Goal: Check status: Check status

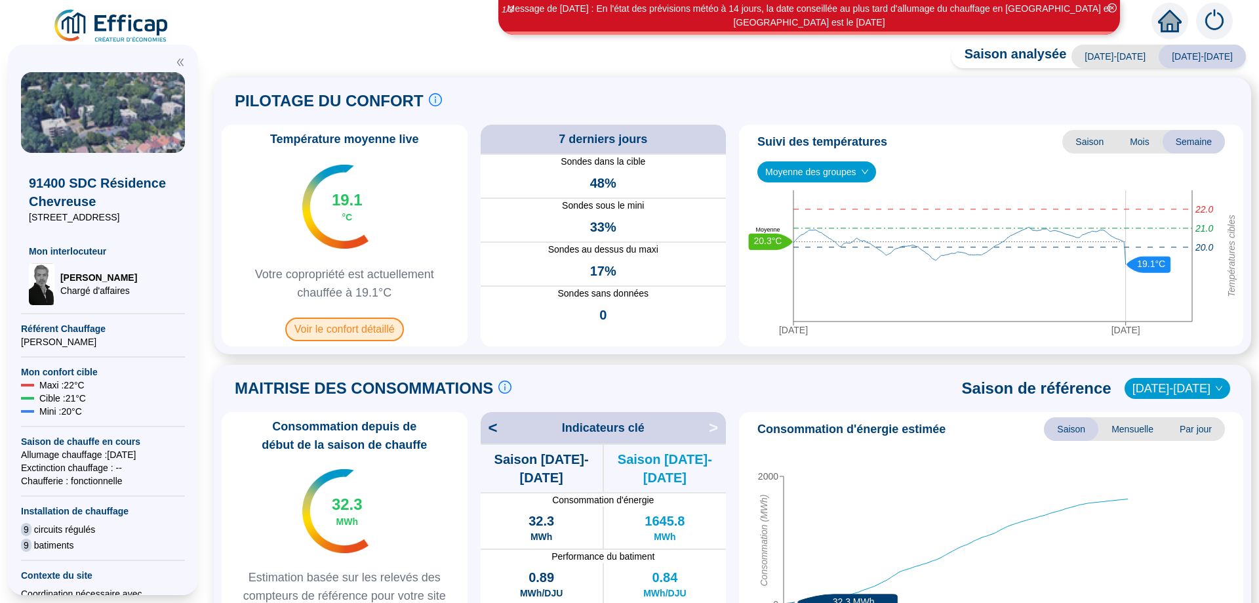
click at [366, 329] on span "Voir le confort détaillé" at bounding box center [344, 329] width 119 height 24
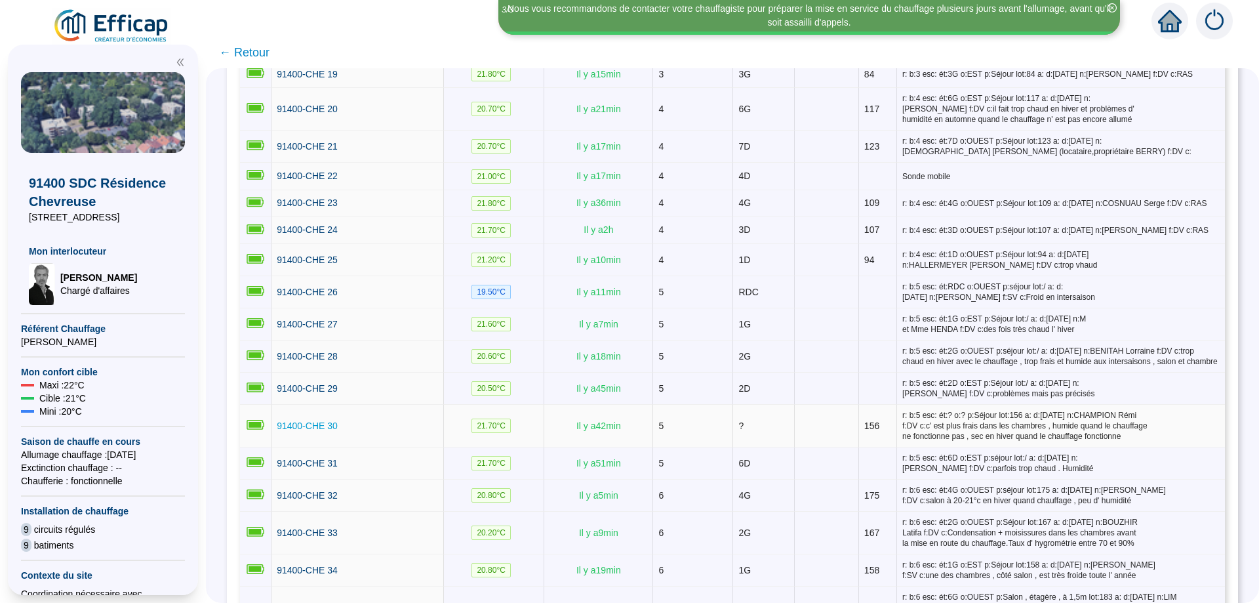
scroll to position [826, 0]
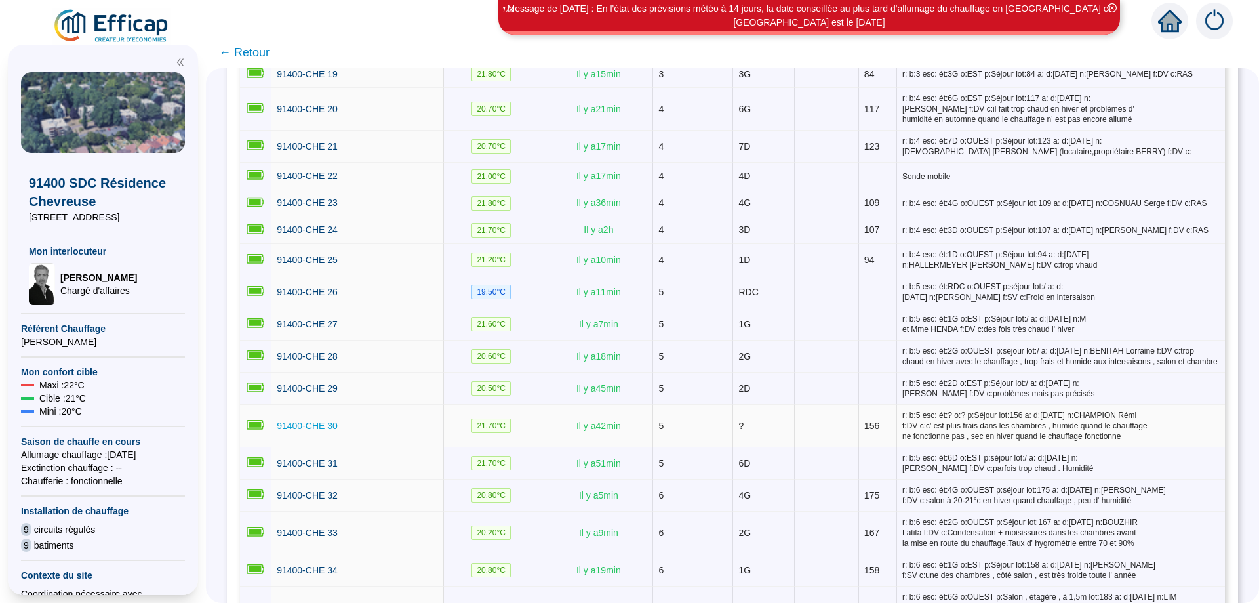
click at [318, 420] on span "91400-CHE 30" at bounding box center [307, 425] width 61 height 10
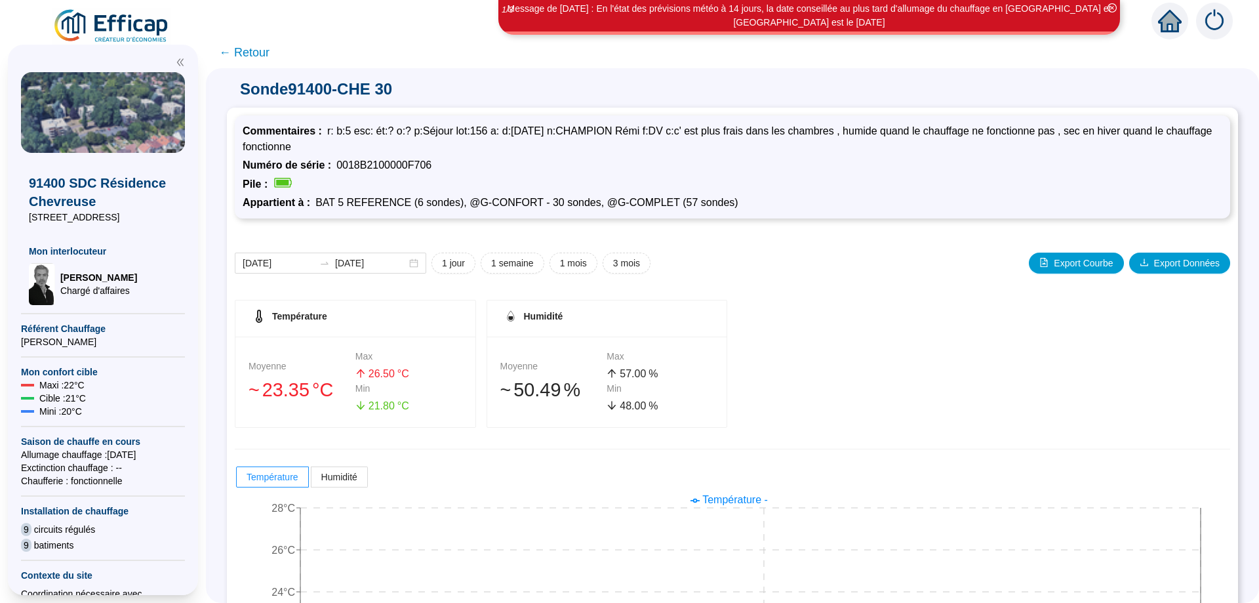
scroll to position [113, 0]
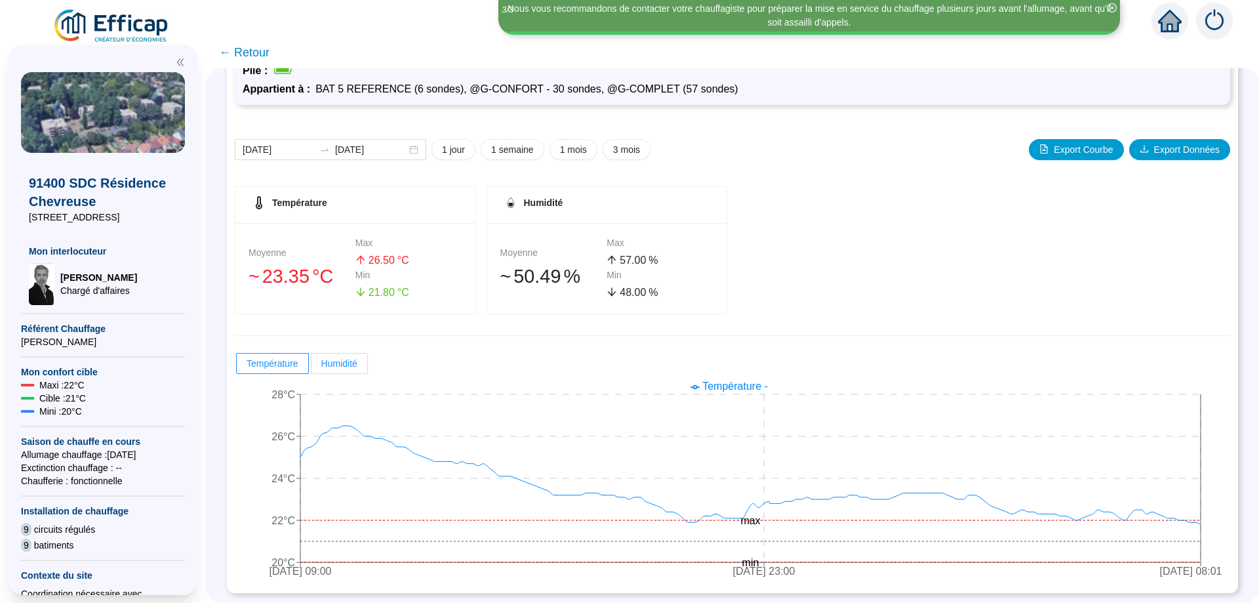
click at [365, 368] on label "Humidité" at bounding box center [339, 363] width 56 height 21
click at [311, 366] on input "Humidité" at bounding box center [311, 366] width 0 height 0
radio input "true"
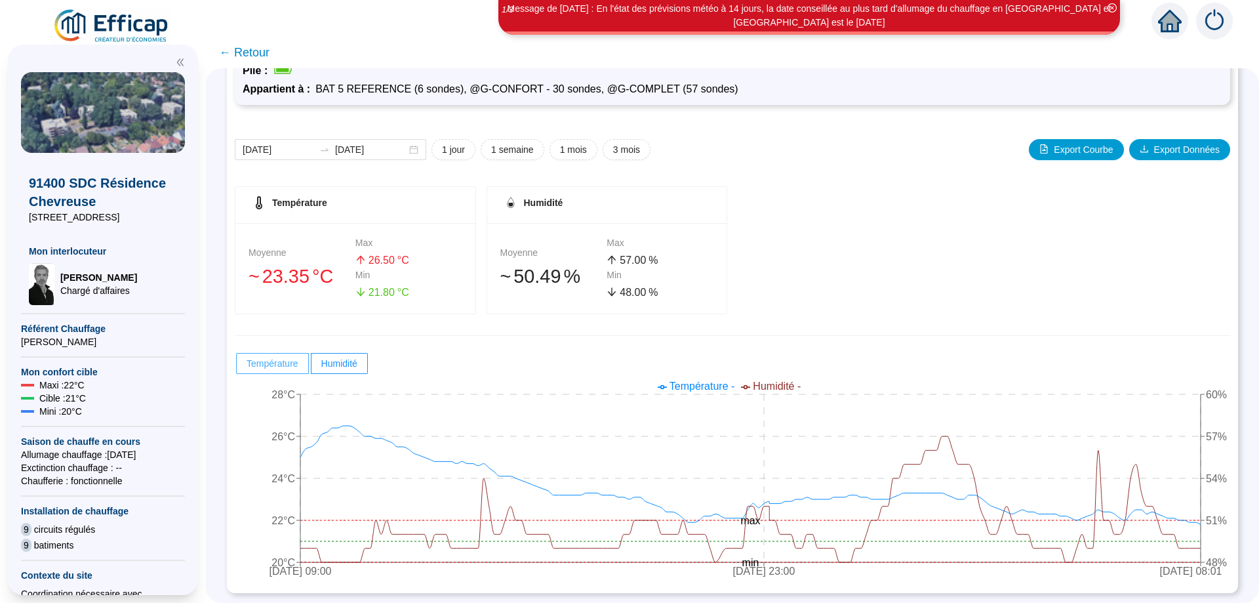
click at [270, 363] on span "Température" at bounding box center [273, 363] width 52 height 10
click at [237, 366] on input "Température" at bounding box center [237, 366] width 0 height 0
click at [288, 358] on span "Température" at bounding box center [273, 363] width 52 height 10
click at [237, 366] on input "Température" at bounding box center [237, 366] width 0 height 0
radio input "true"
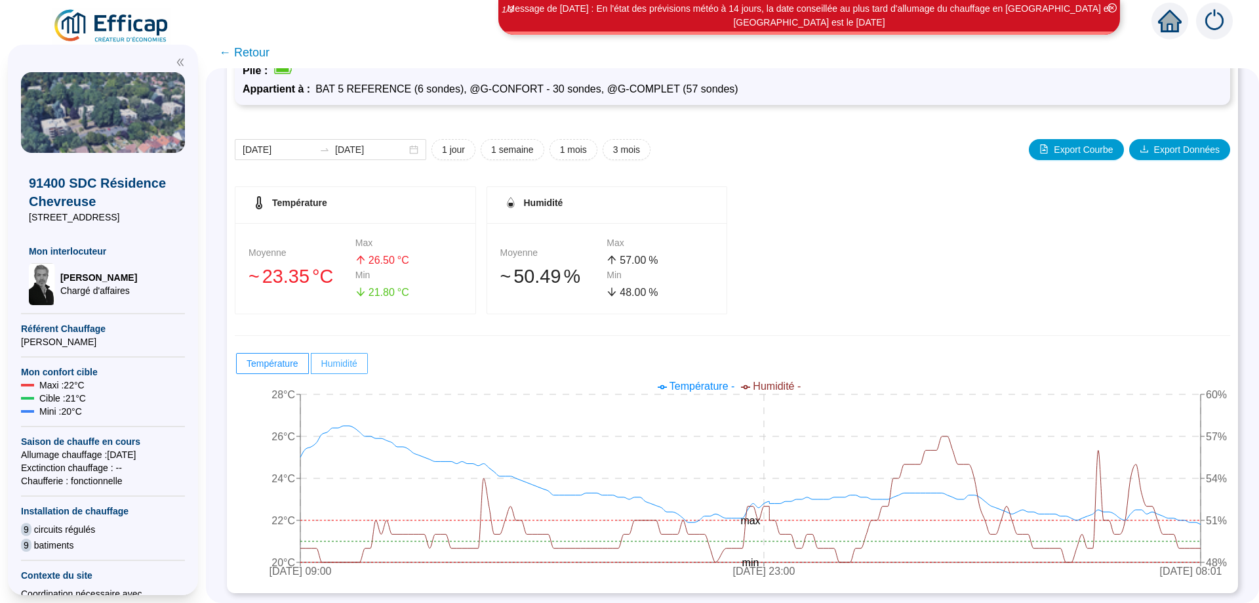
click at [336, 370] on span at bounding box center [339, 363] width 56 height 20
click at [311, 366] on input "Humidité" at bounding box center [311, 366] width 0 height 0
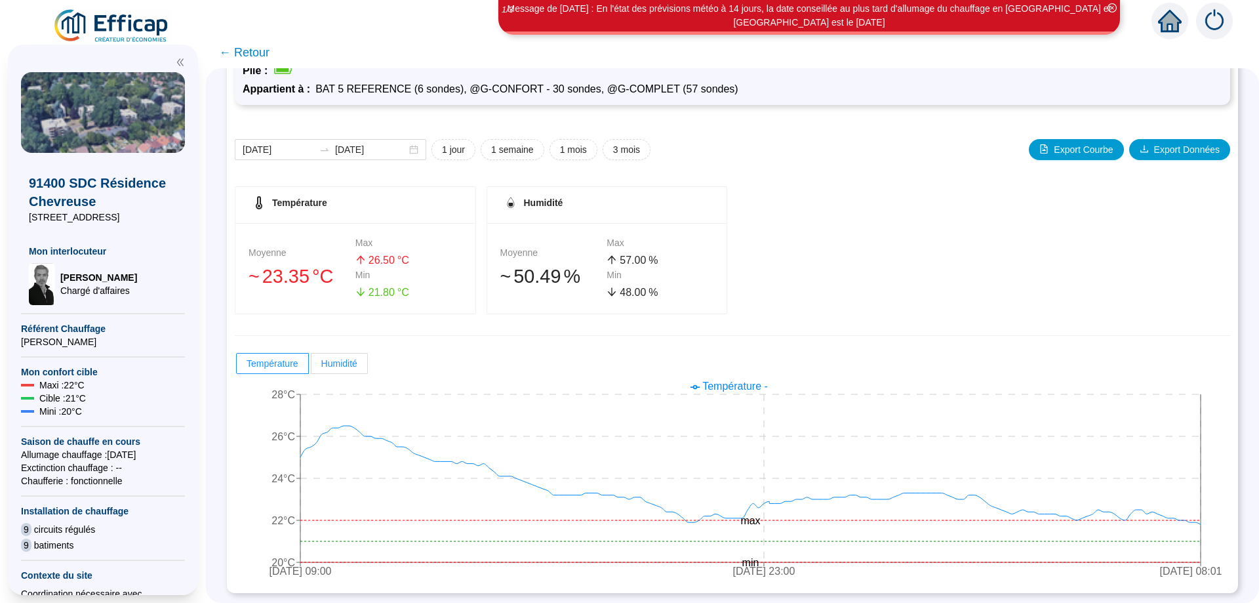
radio input "false"
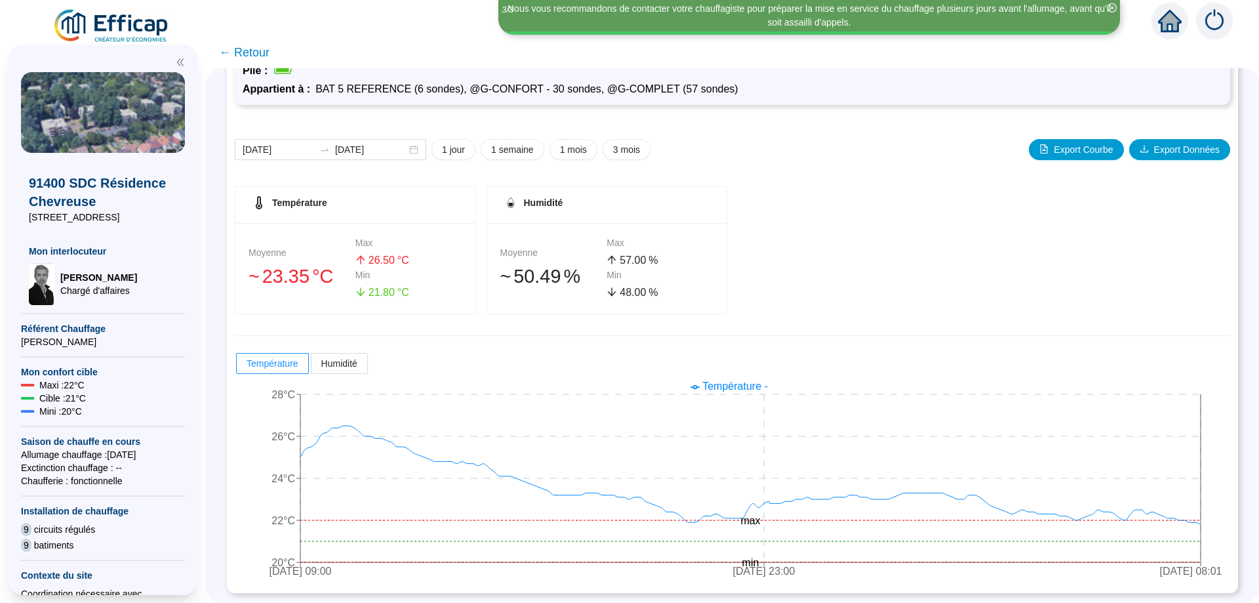
click at [246, 50] on span "← Retour" at bounding box center [244, 52] width 50 height 18
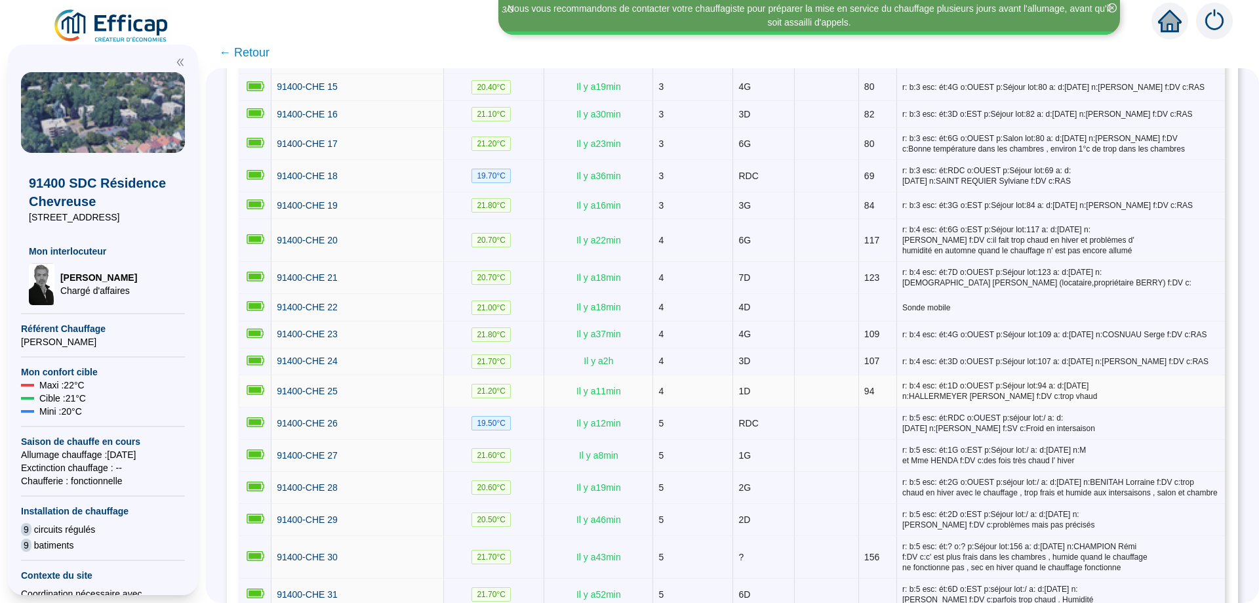
scroll to position [743, 0]
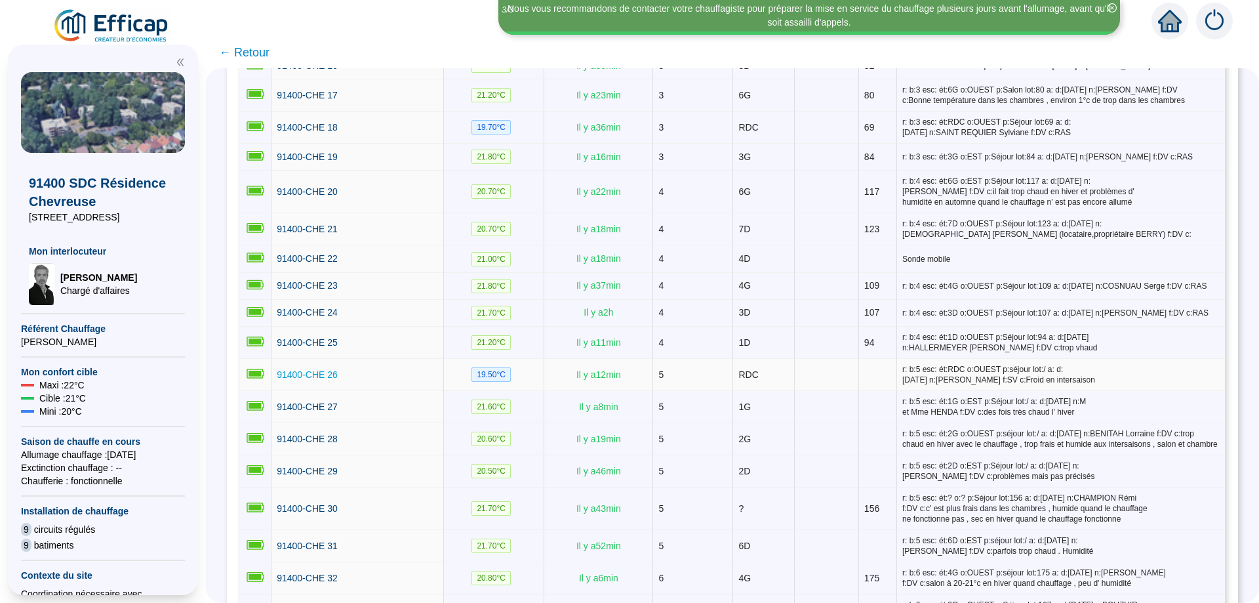
click at [328, 371] on span "91400-CHE 26" at bounding box center [307, 374] width 61 height 10
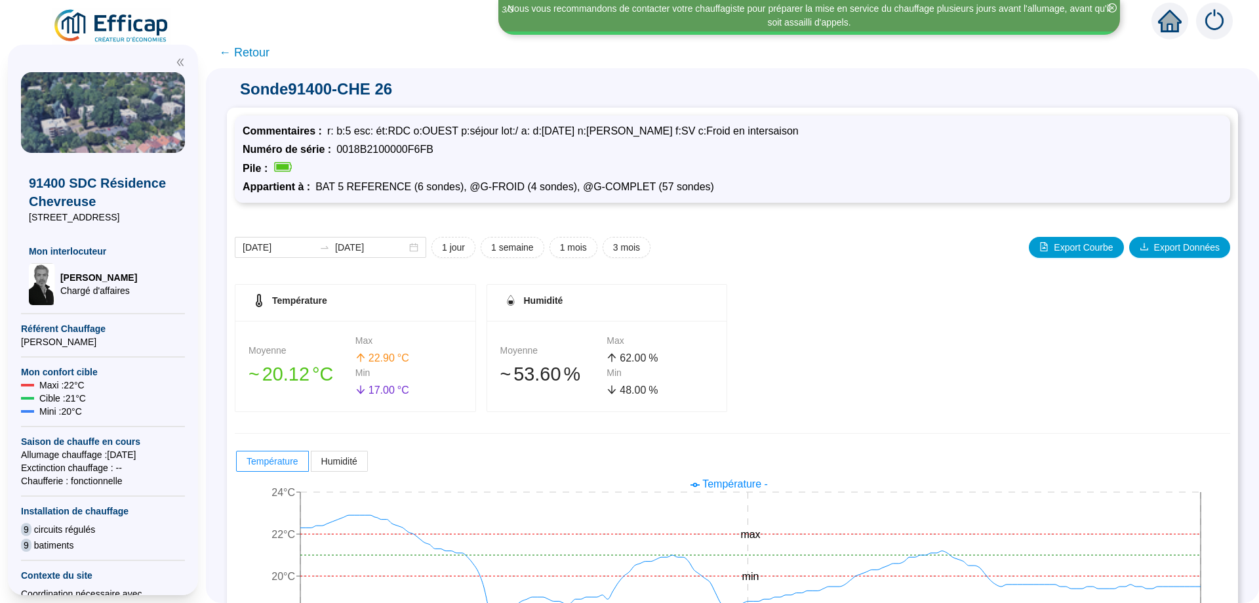
click at [250, 47] on span "← Retour" at bounding box center [244, 52] width 50 height 18
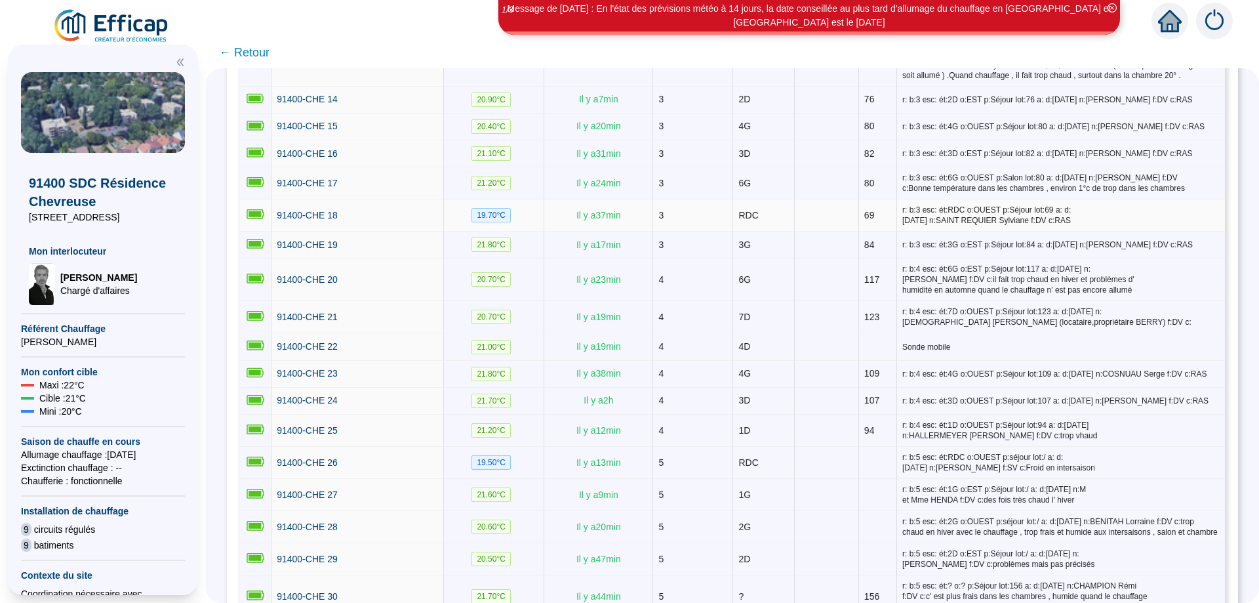
scroll to position [743, 0]
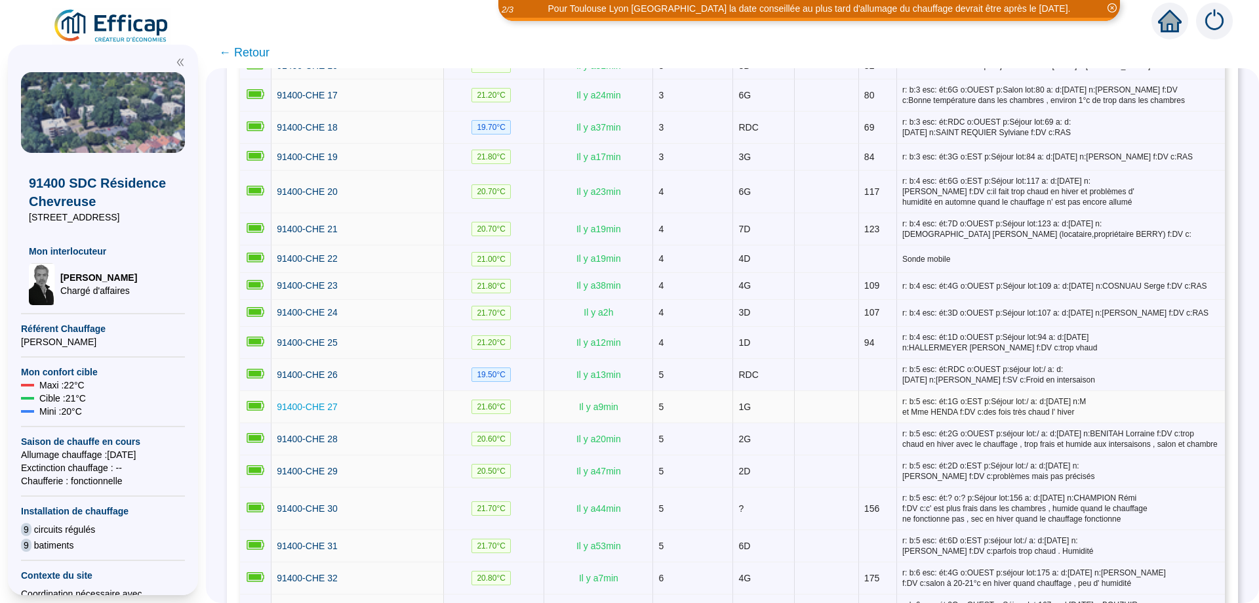
click at [308, 403] on span "91400-CHE 27" at bounding box center [307, 406] width 61 height 10
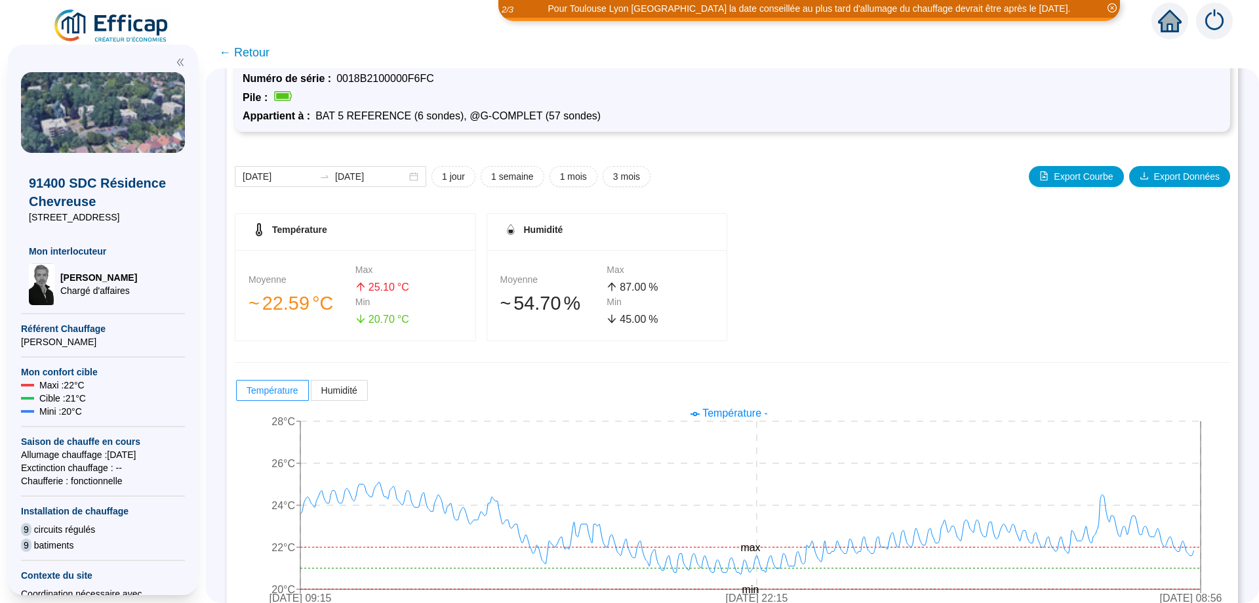
scroll to position [98, 0]
